Goal: Information Seeking & Learning: Understand process/instructions

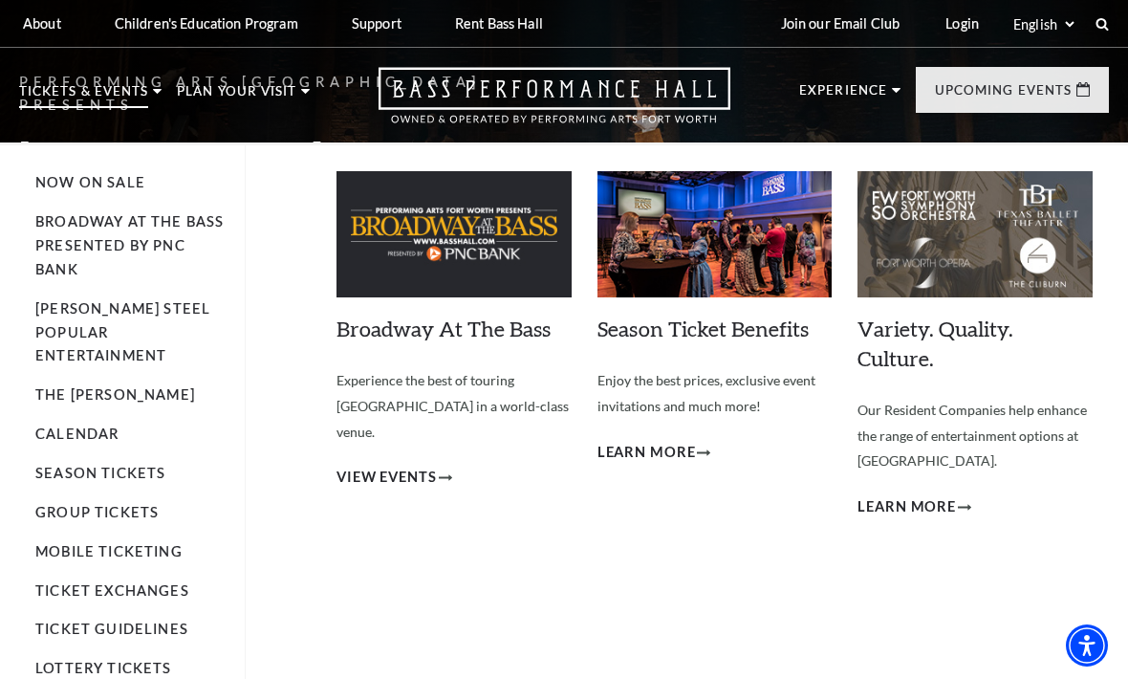
click at [143, 90] on p "Tickets & Events" at bounding box center [83, 96] width 129 height 23
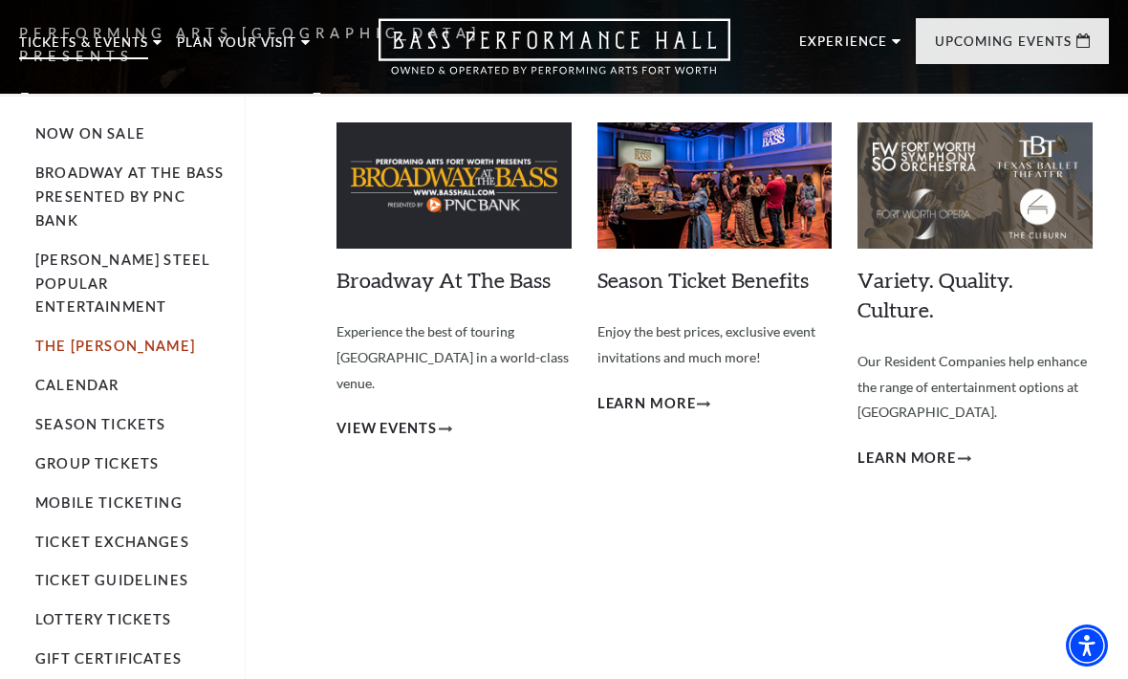
scroll to position [49, 0]
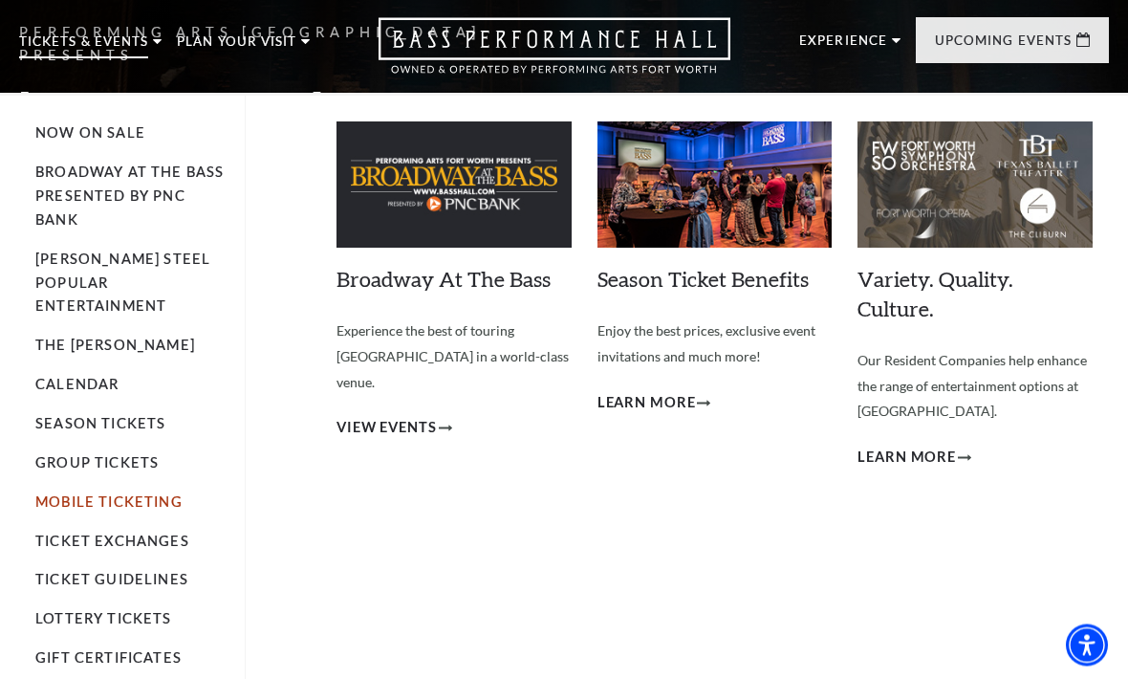
click at [104, 494] on link "Mobile Ticketing" at bounding box center [108, 502] width 147 height 16
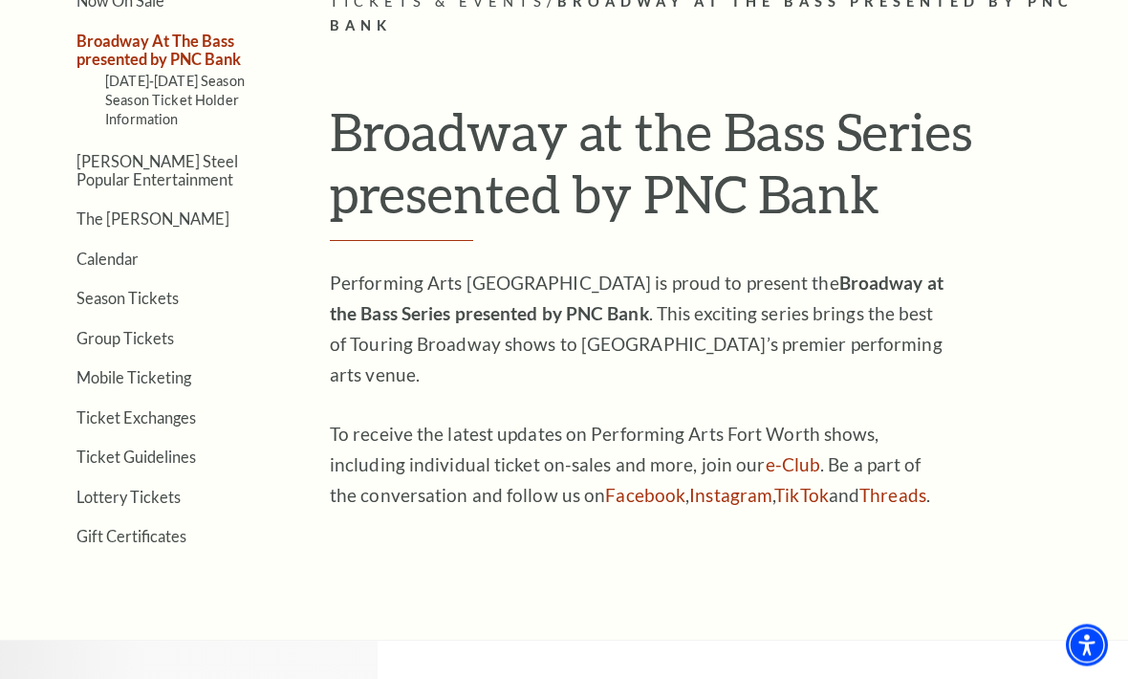
scroll to position [480, 0]
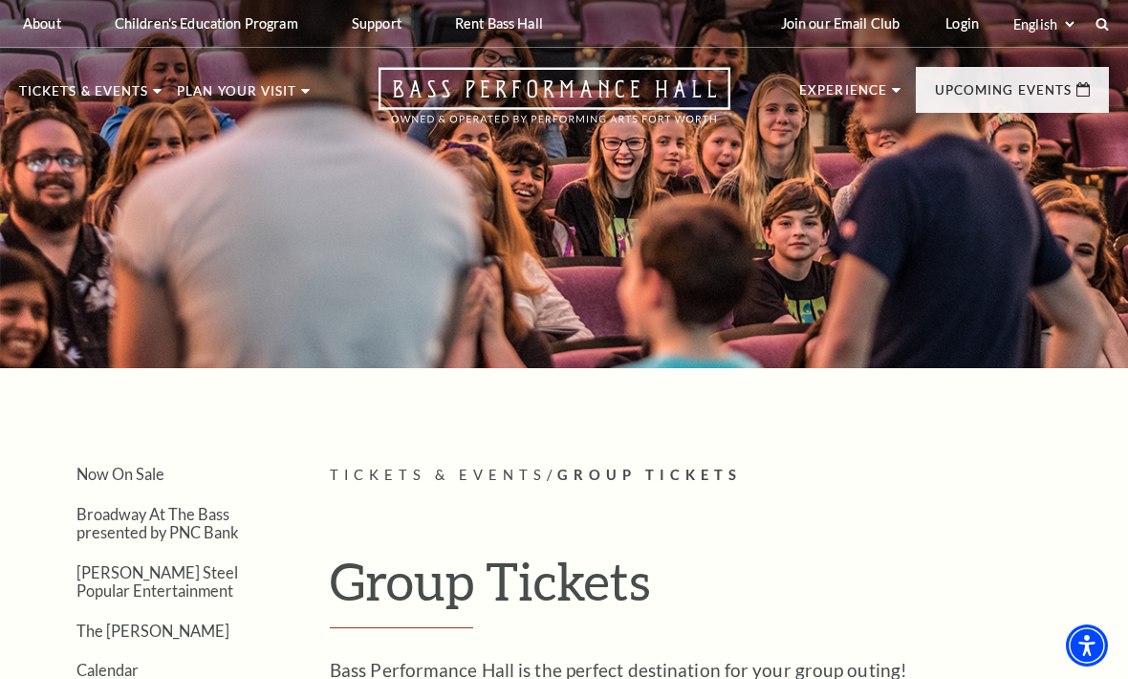
click at [129, 678] on html "*{ pointer-events: fill; } Select: English Español Tickets & Events Now On Sale…" at bounding box center [564, 339] width 1128 height 679
